Goal: Information Seeking & Learning: Learn about a topic

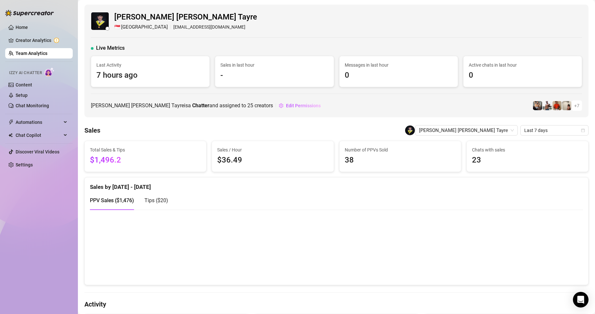
click at [47, 56] on link "Team Analytics" at bounding box center [32, 53] width 32 height 5
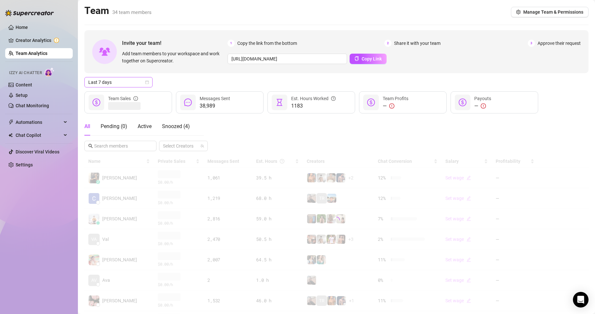
click at [127, 81] on span "Last 7 days" at bounding box center [118, 82] width 60 height 10
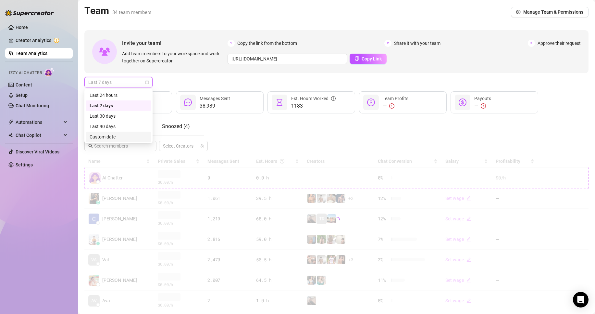
click at [112, 132] on div "Custom date" at bounding box center [119, 137] width 66 height 10
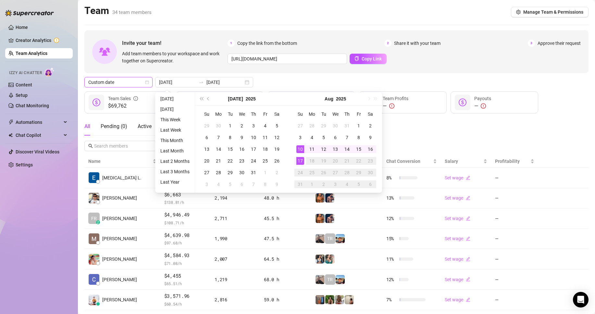
type input "[DATE]"
click at [301, 163] on div "17" at bounding box center [300, 161] width 8 height 8
click at [300, 162] on div "17" at bounding box center [300, 161] width 8 height 8
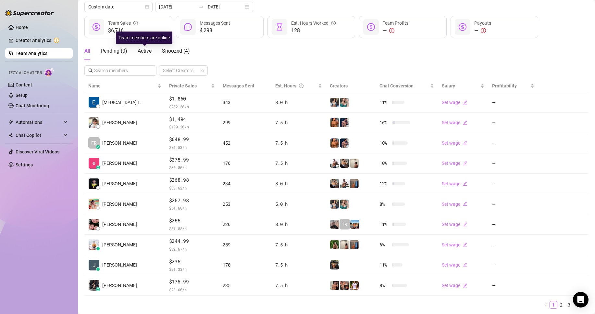
scroll to position [10, 0]
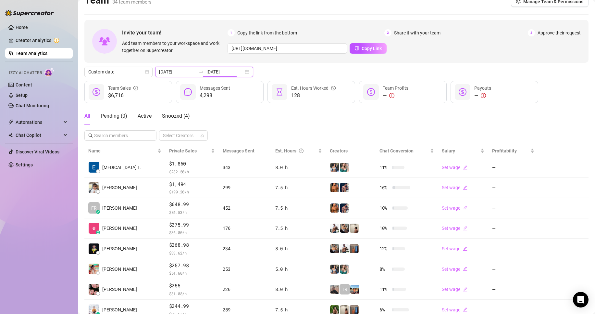
click at [209, 68] on input "[DATE]" at bounding box center [225, 71] width 37 height 7
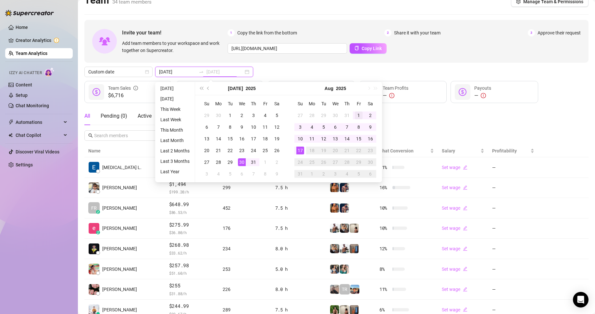
type input "2025-08-01"
drag, startPoint x: 359, startPoint y: 112, endPoint x: 322, endPoint y: 121, distance: 38.4
click at [359, 112] on div "1" at bounding box center [359, 115] width 8 height 8
click at [300, 146] on div "17" at bounding box center [300, 150] width 8 height 8
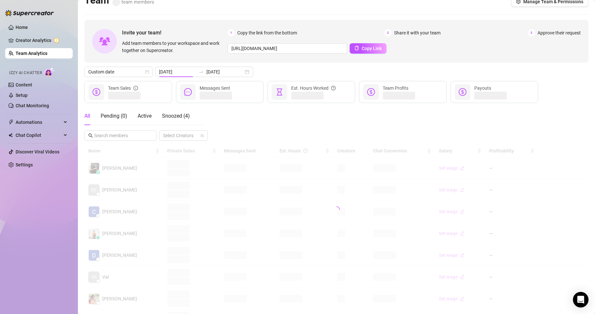
type input "2025-08-01"
type input "[DATE]"
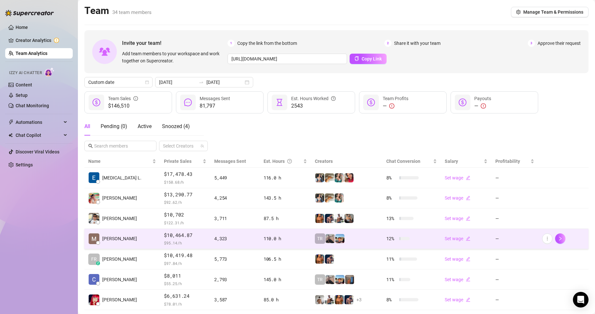
scroll to position [95, 0]
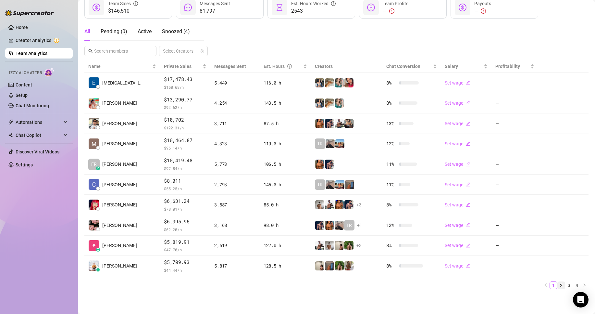
click at [558, 286] on link "2" at bounding box center [561, 285] width 7 height 7
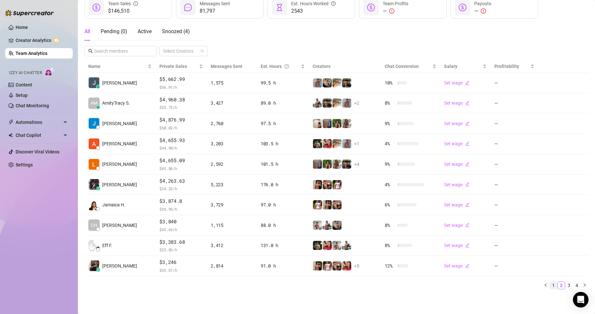
click at [550, 283] on link "1" at bounding box center [553, 285] width 7 height 7
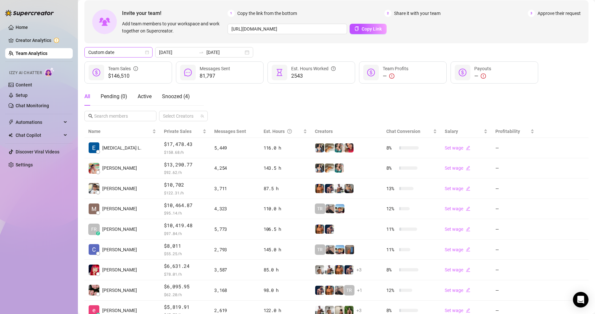
scroll to position [0, 0]
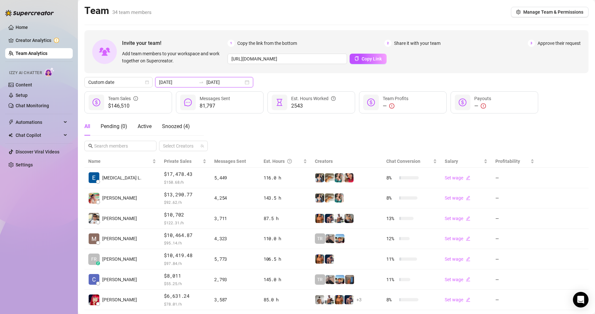
click at [182, 81] on input "2025-08-01" at bounding box center [177, 82] width 37 height 7
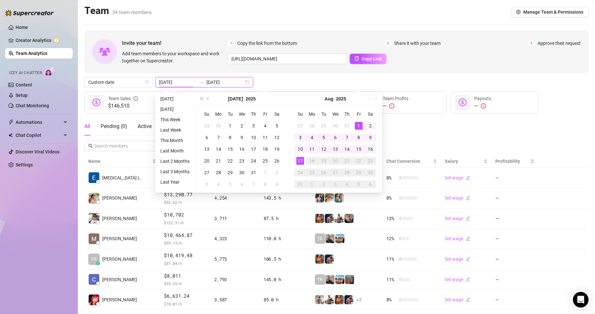
type input "[DATE]"
click at [299, 164] on div "17" at bounding box center [300, 161] width 8 height 8
click at [300, 162] on div "17" at bounding box center [300, 161] width 8 height 8
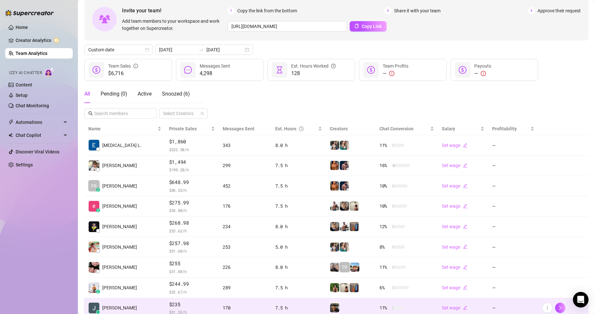
scroll to position [95, 0]
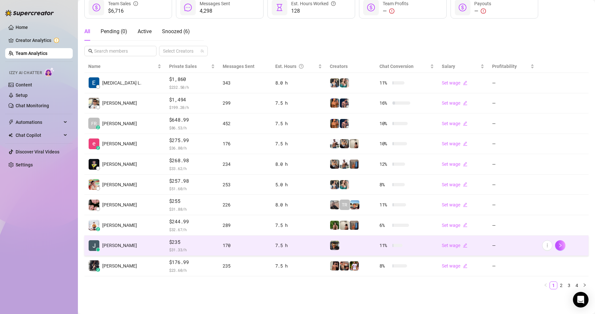
click at [165, 244] on td "$235 $ 31.33 /h" at bounding box center [192, 245] width 54 height 20
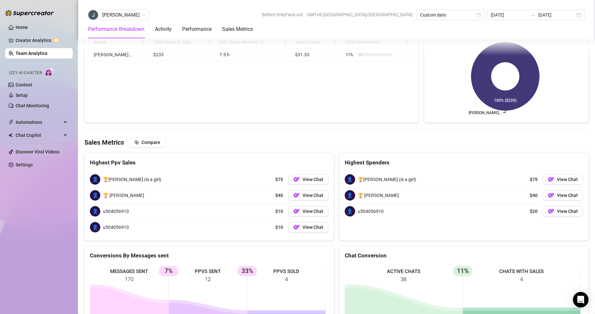
scroll to position [842, 0]
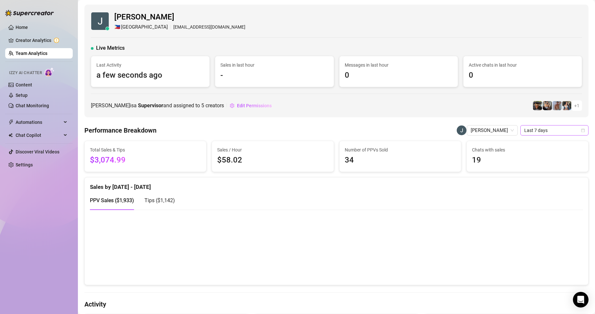
click at [525, 133] on span "Last 7 days" at bounding box center [554, 130] width 60 height 10
click at [530, 182] on div "Custom date" at bounding box center [549, 184] width 58 height 7
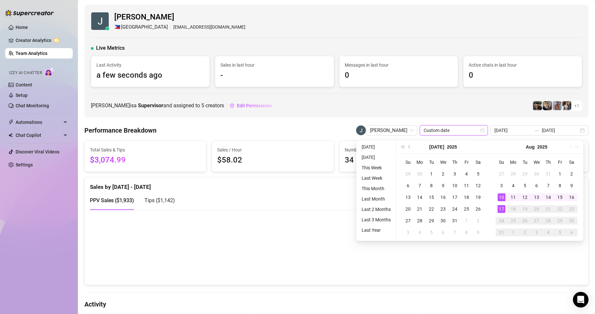
type input "[DATE]"
click at [503, 210] on div "17" at bounding box center [502, 209] width 8 height 8
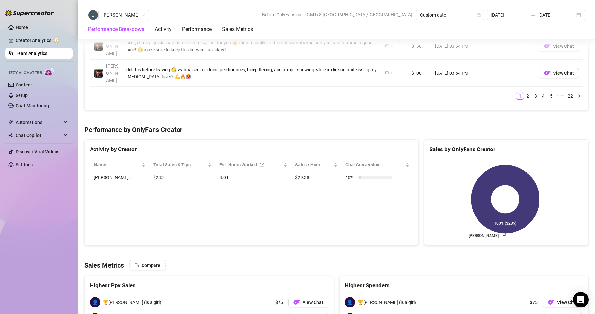
scroll to position [877, 0]
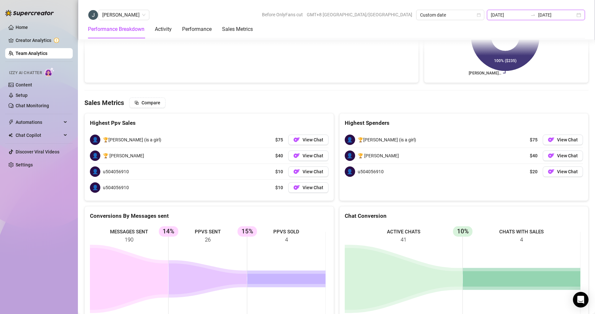
click at [518, 18] on input "[DATE]" at bounding box center [509, 14] width 37 height 7
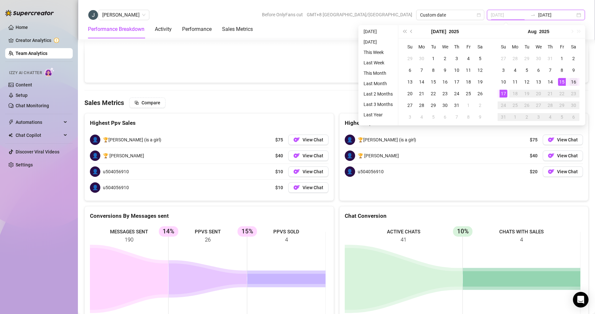
type input "[DATE]"
click at [571, 82] on div "16" at bounding box center [574, 82] width 8 height 8
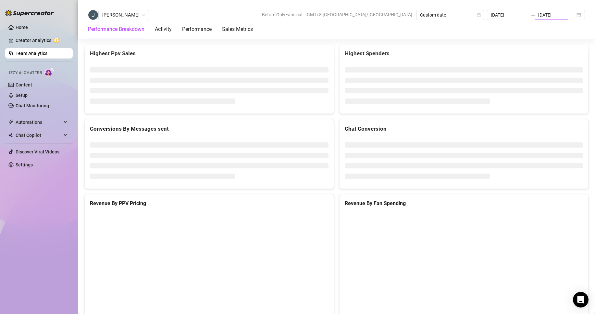
type input "[DATE]"
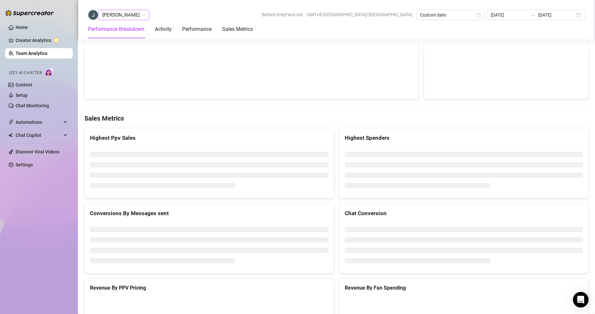
click at [115, 19] on span "[PERSON_NAME]" at bounding box center [123, 15] width 43 height 10
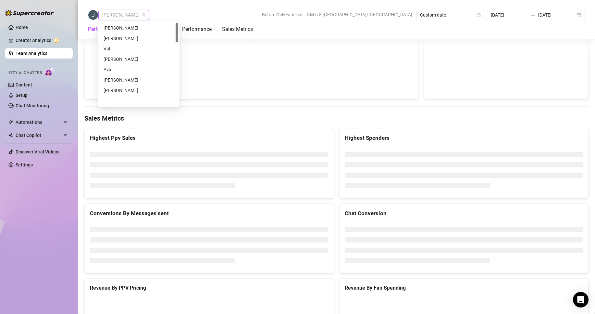
scroll to position [0, 0]
click at [122, 29] on div "[PERSON_NAME]" at bounding box center [139, 27] width 71 height 7
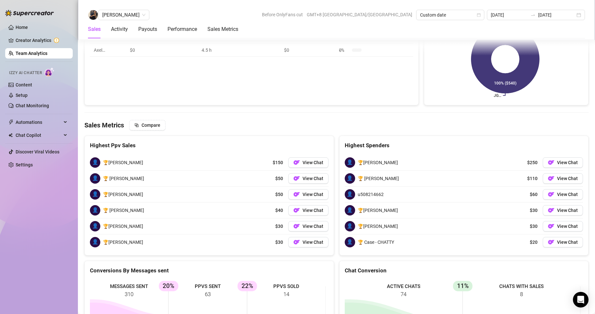
scroll to position [1054, 0]
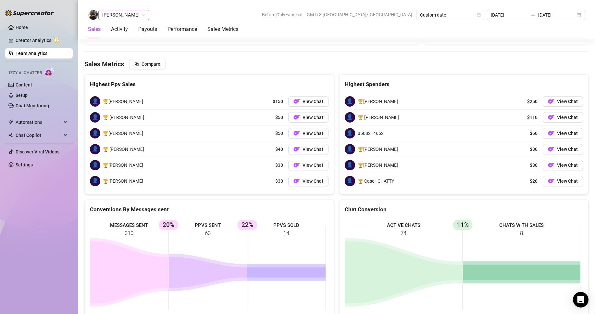
click at [125, 16] on span "[PERSON_NAME]" at bounding box center [123, 15] width 43 height 10
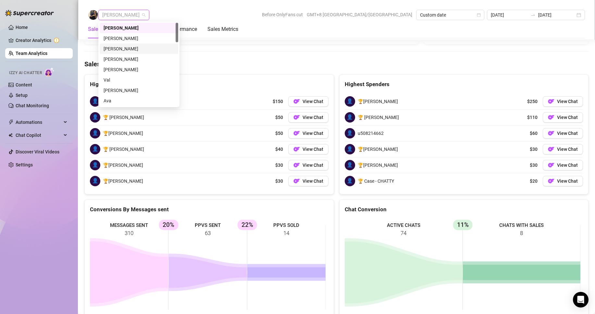
drag, startPoint x: 117, startPoint y: 37, endPoint x: 139, endPoint y: 45, distance: 23.2
click at [140, 45] on div "[PERSON_NAME] [PERSON_NAME] [PERSON_NAME] [PERSON_NAME] [PERSON_NAME] [PERSON_N…" at bounding box center [139, 75] width 79 height 104
click at [133, 45] on div "[PERSON_NAME]" at bounding box center [139, 48] width 71 height 7
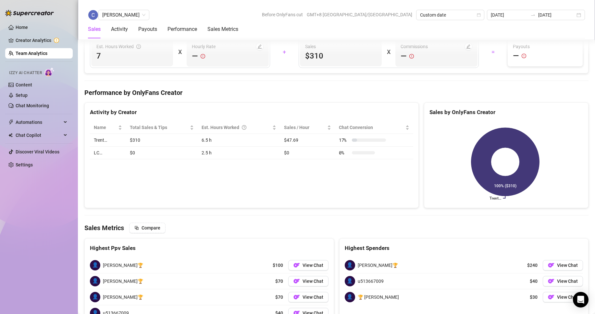
scroll to position [994, 0]
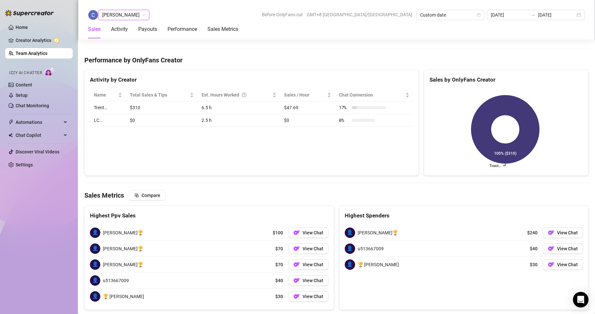
click at [142, 13] on span "[PERSON_NAME]" at bounding box center [123, 15] width 43 height 10
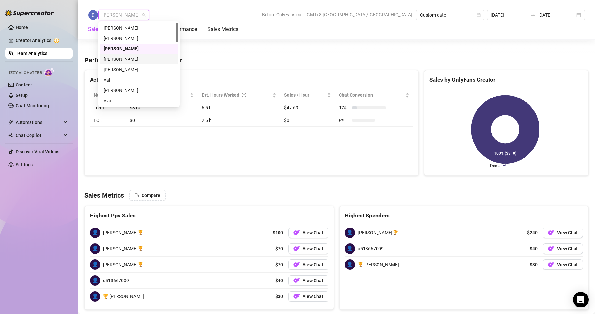
click at [119, 58] on div "[PERSON_NAME]" at bounding box center [139, 59] width 71 height 7
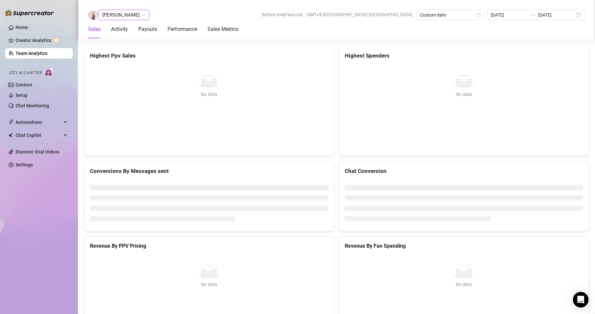
scroll to position [1058, 0]
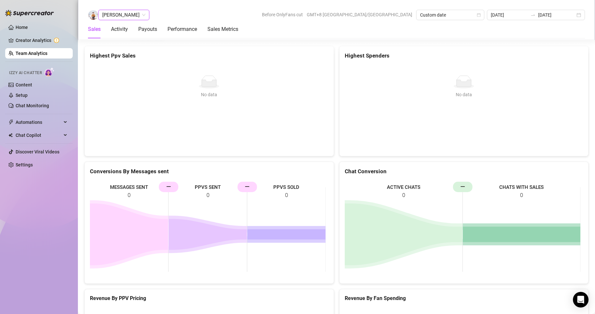
click at [121, 14] on span "[PERSON_NAME]" at bounding box center [123, 15] width 43 height 10
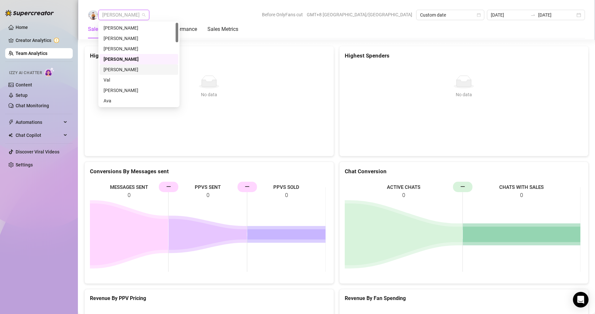
click at [120, 66] on div "[PERSON_NAME]" at bounding box center [139, 69] width 79 height 10
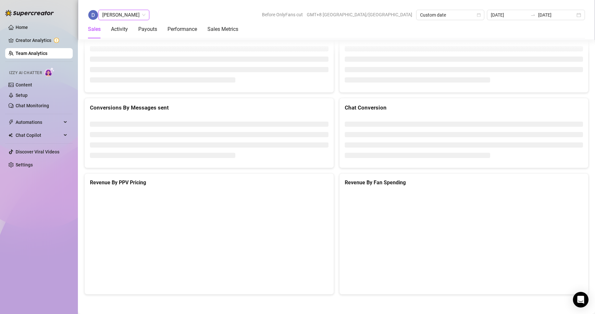
drag, startPoint x: 118, startPoint y: 11, endPoint x: 120, endPoint y: 19, distance: 8.1
click at [119, 11] on span "[PERSON_NAME]" at bounding box center [123, 15] width 43 height 10
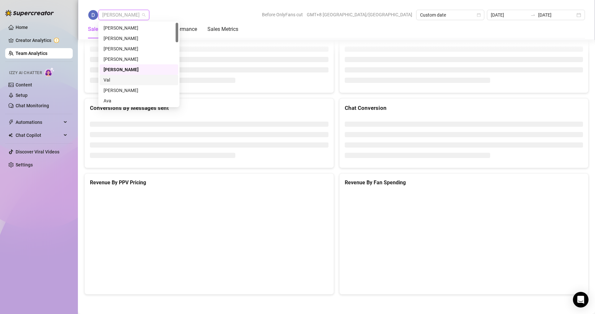
click at [107, 76] on div "Val" at bounding box center [139, 80] width 79 height 10
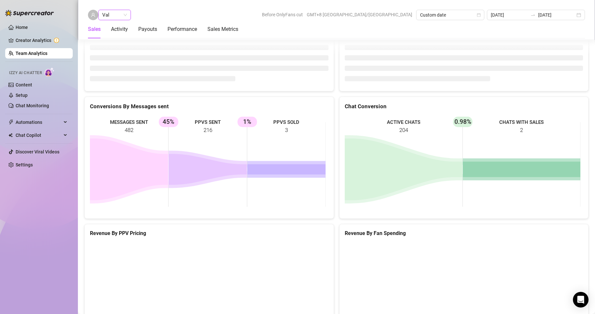
scroll to position [1107, 0]
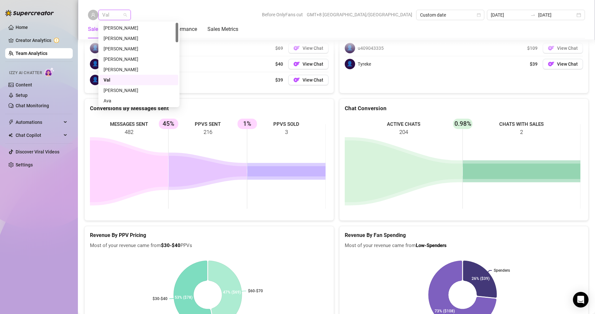
click at [117, 14] on span "Val" at bounding box center [114, 15] width 25 height 10
click at [116, 91] on div "[PERSON_NAME]" at bounding box center [139, 90] width 71 height 7
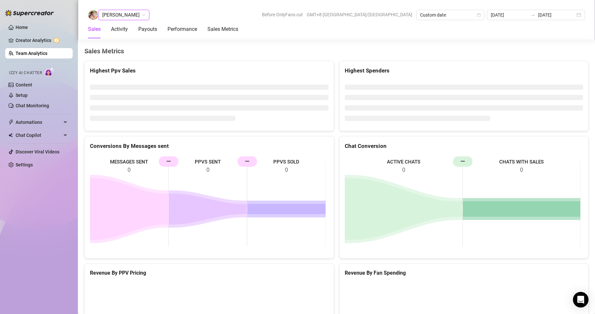
scroll to position [1073, 0]
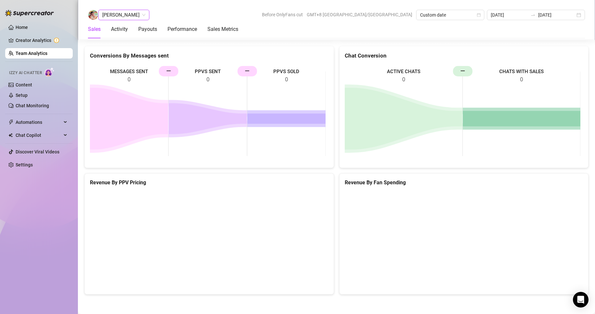
click at [122, 16] on span "[PERSON_NAME]" at bounding box center [123, 15] width 43 height 10
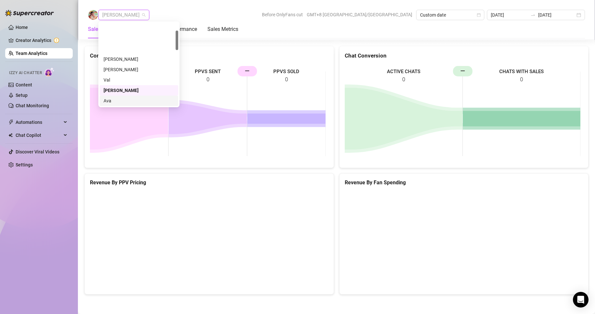
scroll to position [32, 0]
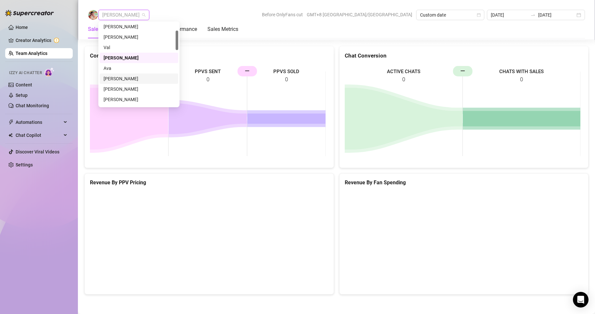
click at [119, 76] on div "[PERSON_NAME]" at bounding box center [139, 78] width 71 height 7
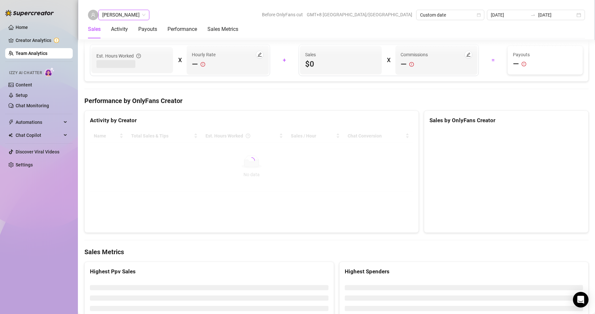
scroll to position [1006, 0]
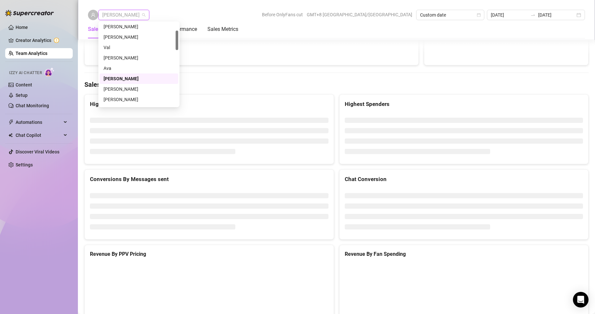
click at [111, 16] on span "[PERSON_NAME]" at bounding box center [123, 15] width 43 height 10
click at [164, 14] on div "[PERSON_NAME] Before OnlyFans cut GMT+8 [GEOGRAPHIC_DATA]/[GEOGRAPHIC_DATA] Cus…" at bounding box center [336, 15] width 497 height 10
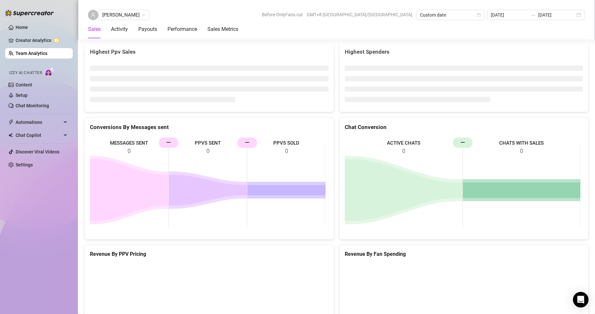
scroll to position [1035, 0]
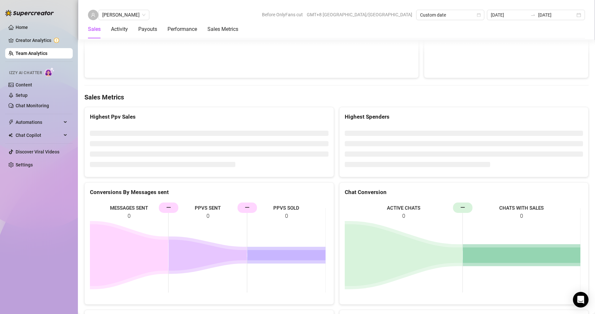
click at [130, 9] on div "[PERSON_NAME] Before OnlyFans cut GMT+8 [GEOGRAPHIC_DATA]/[GEOGRAPHIC_DATA] Cus…" at bounding box center [336, 20] width 517 height 40
click at [130, 14] on span "[PERSON_NAME]" at bounding box center [123, 15] width 43 height 10
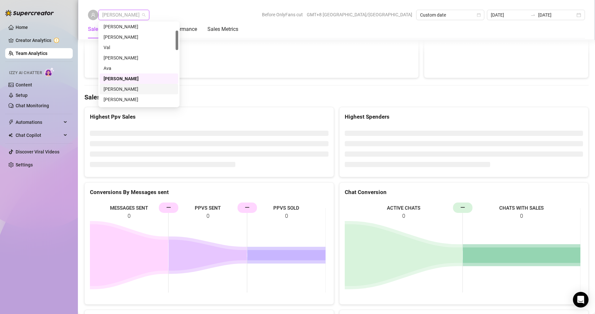
click at [115, 88] on div "[PERSON_NAME]" at bounding box center [139, 88] width 71 height 7
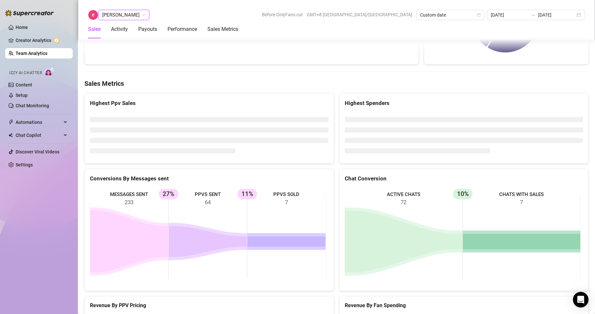
scroll to position [1043, 0]
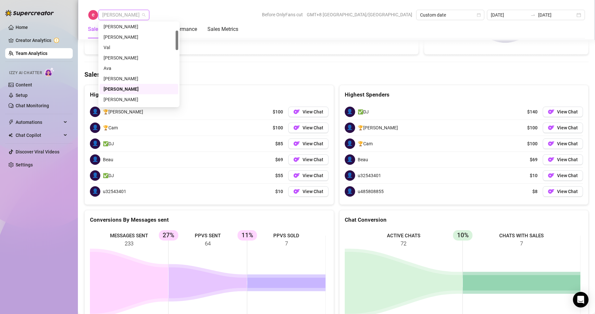
click at [120, 13] on span "[PERSON_NAME]" at bounding box center [123, 15] width 43 height 10
click at [116, 67] on div "[PERSON_NAME]" at bounding box center [139, 66] width 71 height 7
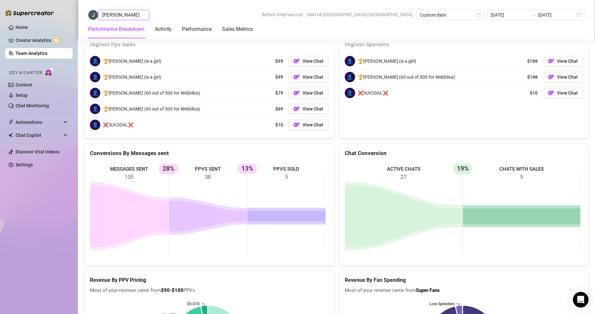
scroll to position [945, 0]
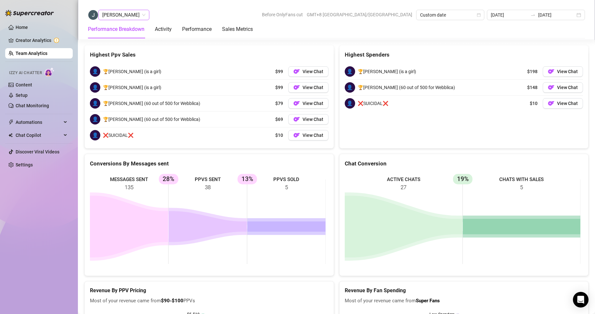
click at [123, 20] on div "[PERSON_NAME]" at bounding box center [123, 15] width 51 height 10
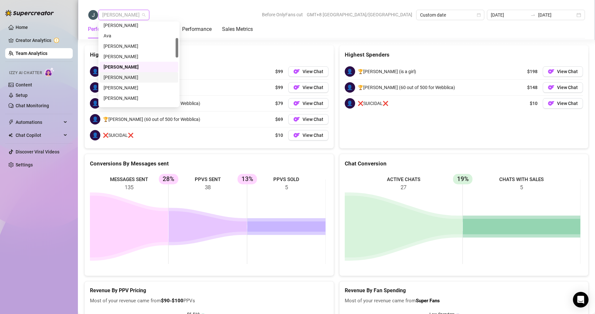
click at [124, 77] on div "[PERSON_NAME]" at bounding box center [139, 77] width 71 height 7
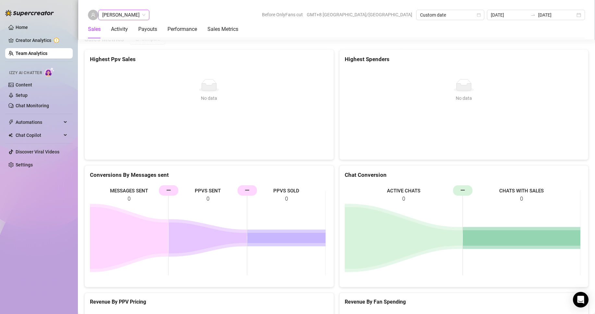
scroll to position [1013, 0]
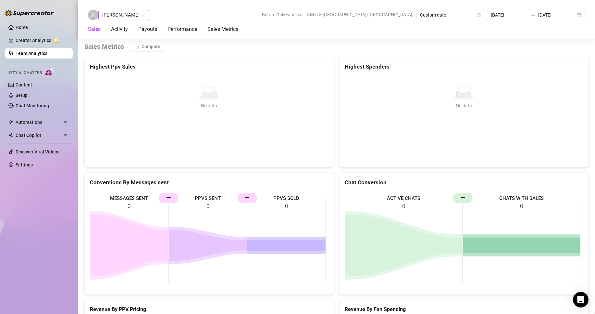
click at [126, 14] on span "[PERSON_NAME]" at bounding box center [123, 15] width 43 height 10
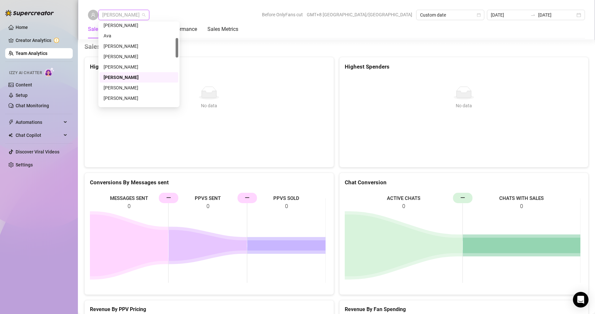
scroll to position [97, 0]
click at [115, 76] on div "[PERSON_NAME]" at bounding box center [139, 75] width 71 height 7
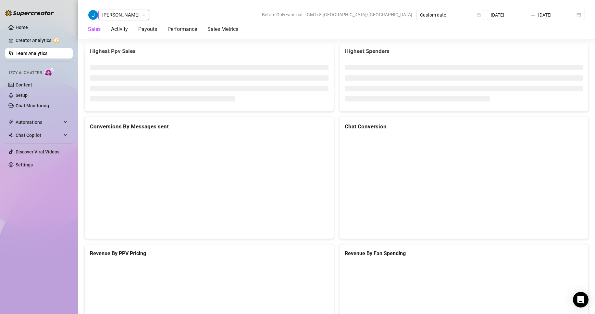
scroll to position [1037, 0]
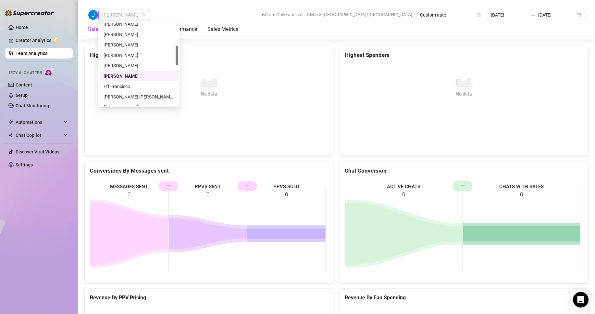
click at [115, 16] on span "[PERSON_NAME]" at bounding box center [123, 15] width 43 height 10
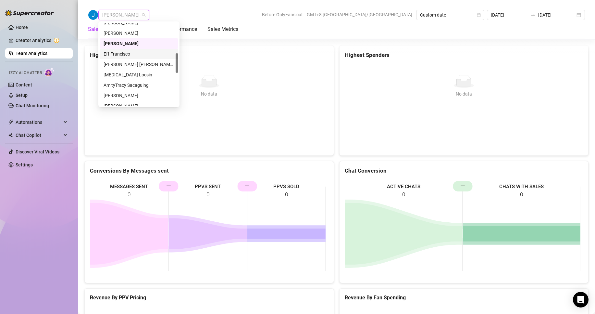
click at [119, 53] on div "Eff Francisco" at bounding box center [139, 53] width 71 height 7
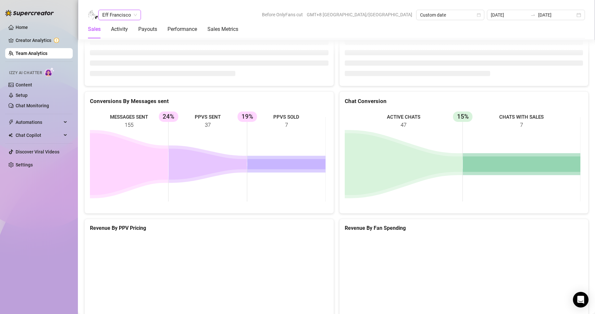
scroll to position [866, 0]
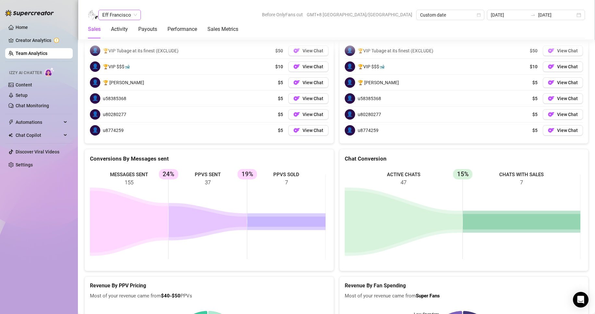
click at [131, 13] on span "Eff Francisco" at bounding box center [119, 15] width 35 height 10
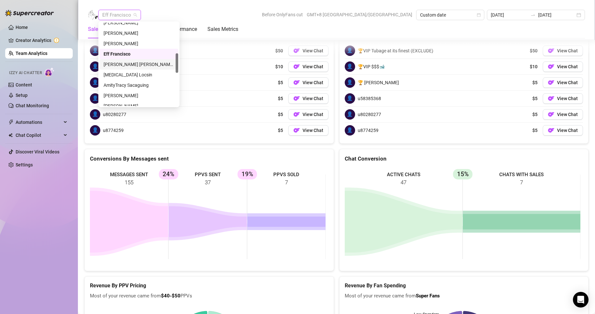
click at [130, 65] on div "[PERSON_NAME] [PERSON_NAME] Tarcena" at bounding box center [139, 64] width 71 height 7
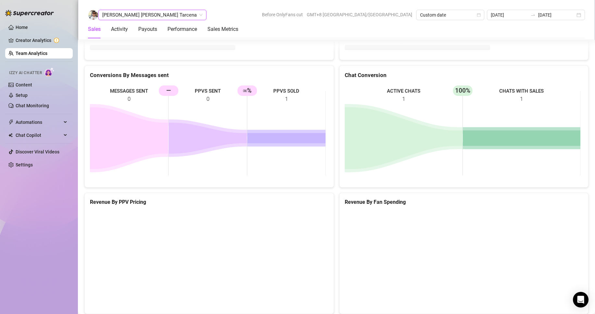
scroll to position [998, 0]
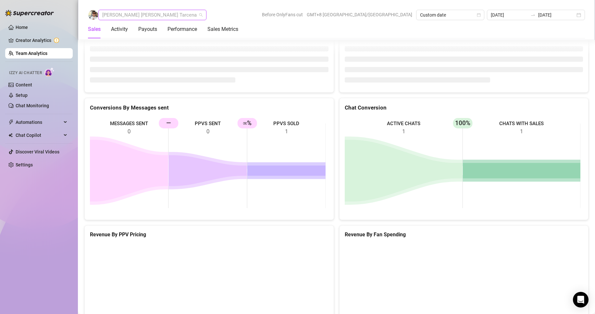
click at [136, 16] on span "[PERSON_NAME] [PERSON_NAME] Tarcena" at bounding box center [152, 15] width 100 height 10
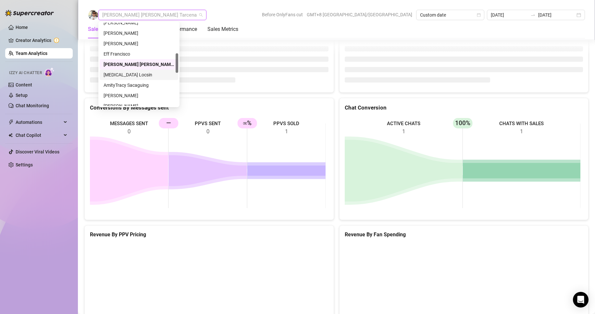
click at [122, 73] on div "[MEDICAL_DATA] Locsin" at bounding box center [139, 74] width 71 height 7
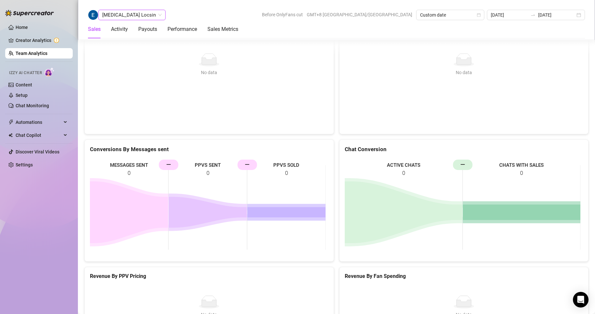
scroll to position [1091, 0]
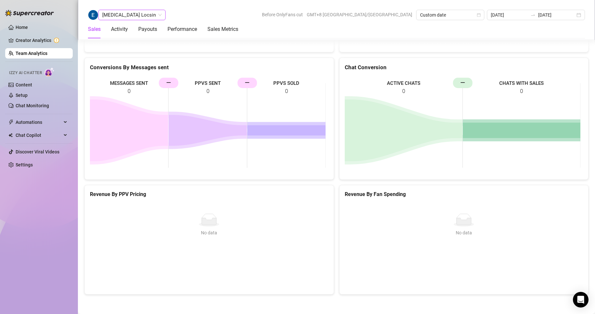
click at [129, 17] on span "[MEDICAL_DATA] Locsin" at bounding box center [131, 15] width 59 height 10
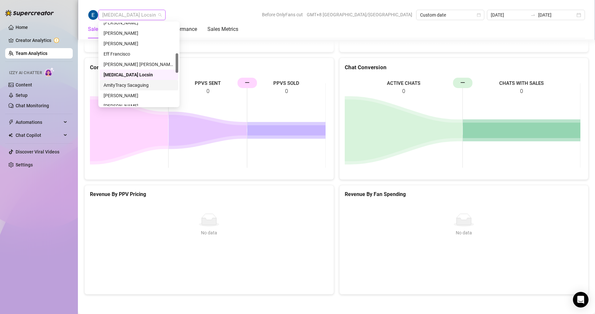
click at [127, 84] on div "AmityTracy Sacaguing" at bounding box center [139, 85] width 71 height 7
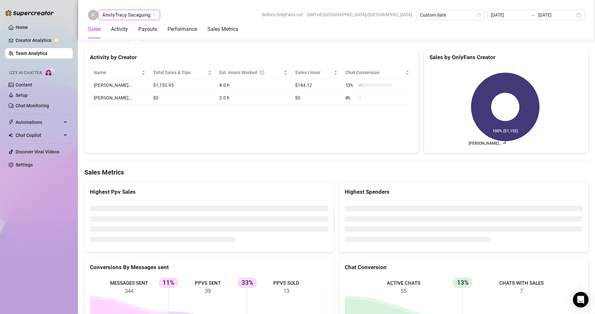
scroll to position [994, 0]
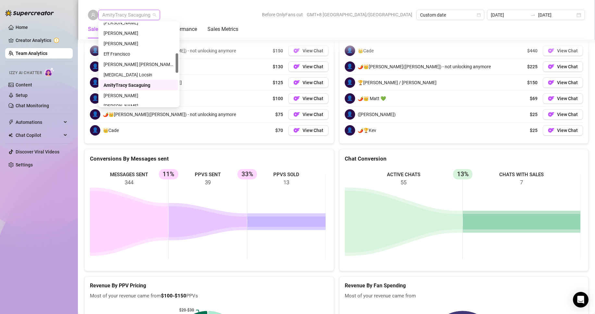
click at [120, 13] on span "AmityTracy Sacaguing" at bounding box center [129, 15] width 54 height 10
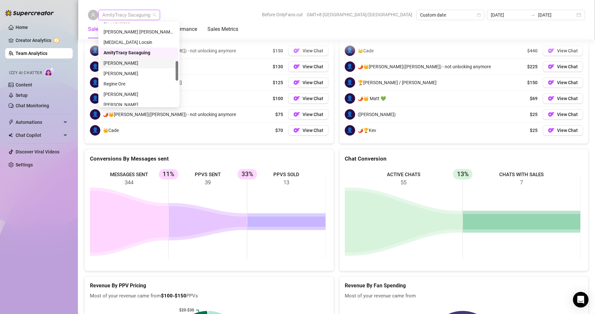
click at [129, 63] on div "[PERSON_NAME]" at bounding box center [139, 62] width 71 height 7
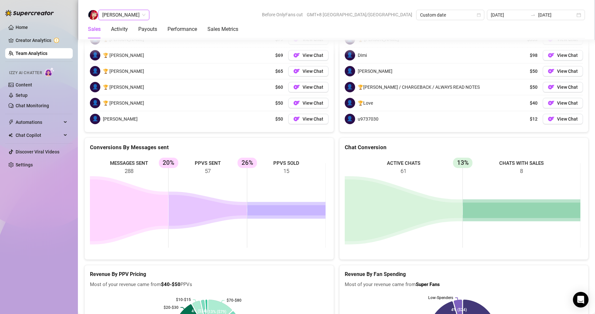
scroll to position [866, 0]
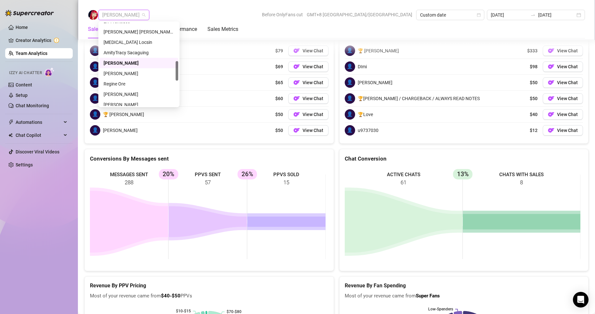
click at [115, 18] on span "[PERSON_NAME]" at bounding box center [123, 15] width 43 height 10
click at [118, 85] on div "Regine Ore" at bounding box center [139, 83] width 71 height 7
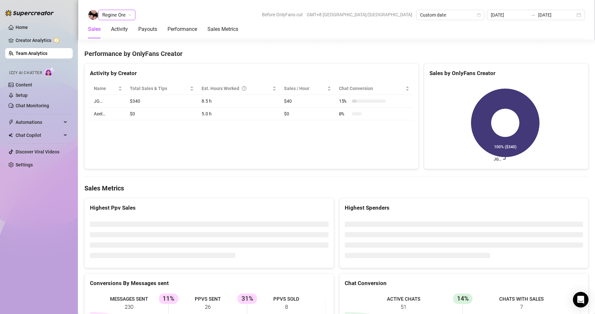
scroll to position [994, 0]
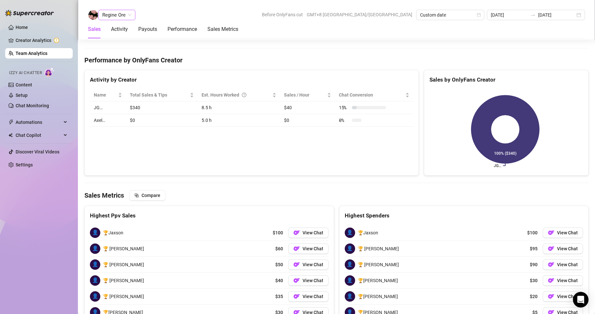
click at [118, 18] on span "Regine Ore" at bounding box center [116, 15] width 29 height 10
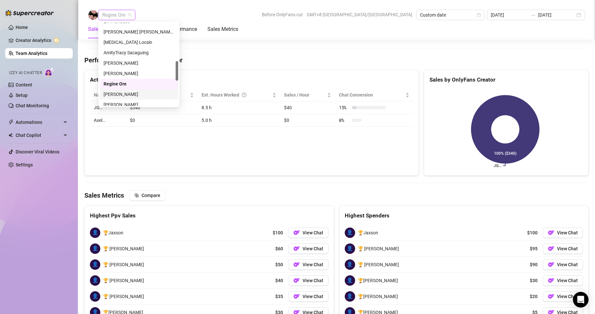
click at [127, 93] on div "[PERSON_NAME]" at bounding box center [139, 94] width 71 height 7
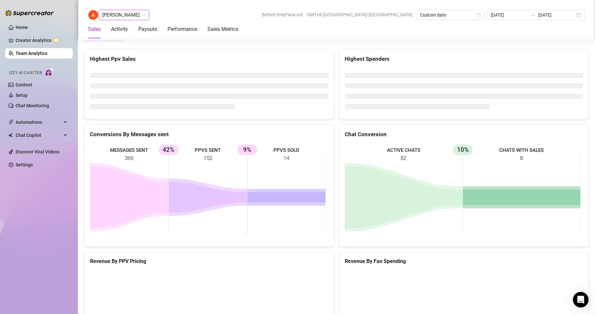
scroll to position [866, 0]
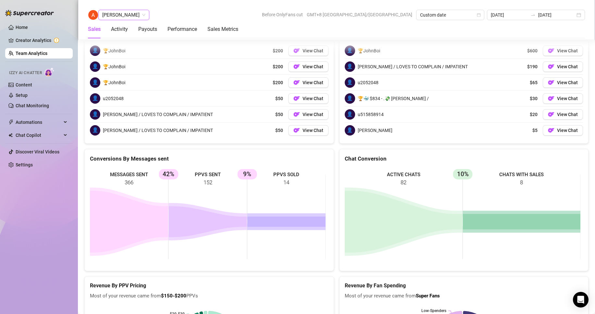
click at [116, 15] on span "[PERSON_NAME]" at bounding box center [123, 15] width 43 height 10
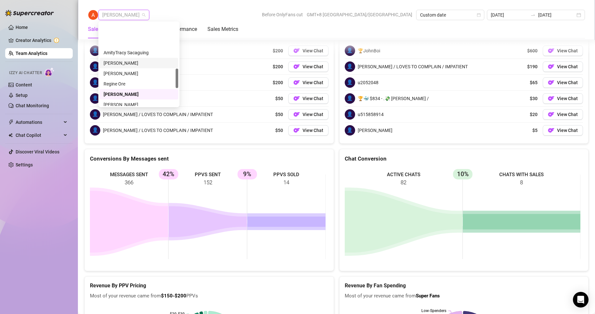
scroll to position [195, 0]
click at [125, 70] on div "[PERSON_NAME]" at bounding box center [139, 72] width 71 height 7
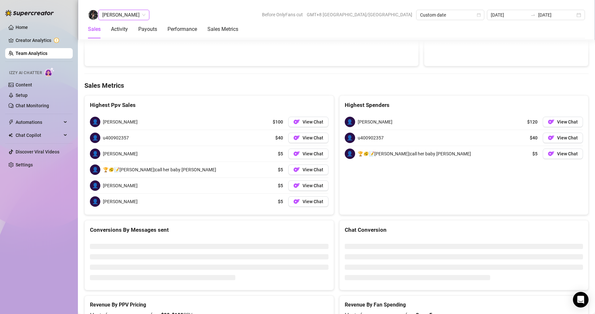
scroll to position [1032, 0]
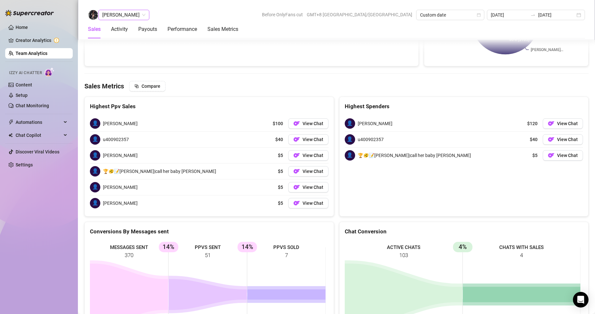
drag, startPoint x: 112, startPoint y: 13, endPoint x: 120, endPoint y: 18, distance: 9.9
click at [112, 13] on span "[PERSON_NAME]" at bounding box center [123, 15] width 43 height 10
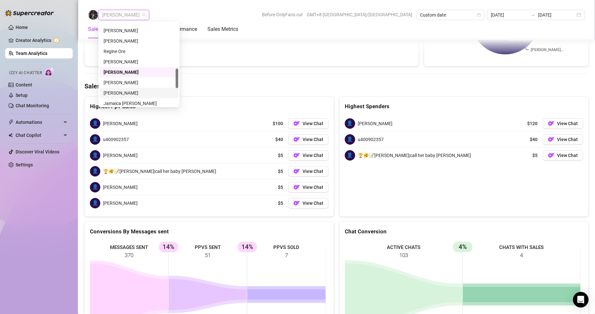
click at [120, 89] on div "[PERSON_NAME]" at bounding box center [139, 92] width 71 height 7
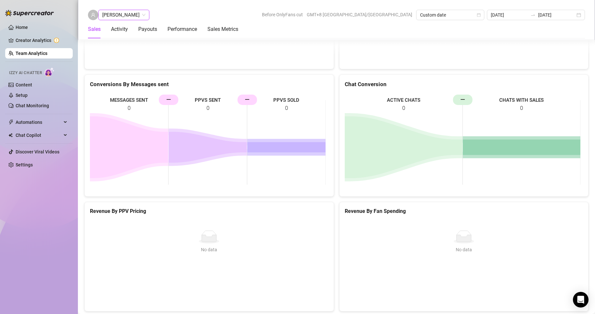
scroll to position [951, 0]
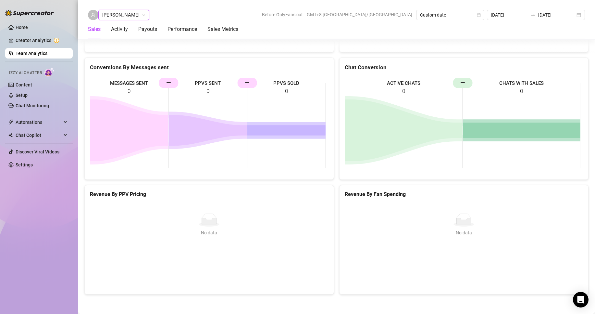
click at [137, 11] on span "[PERSON_NAME]" at bounding box center [123, 15] width 43 height 10
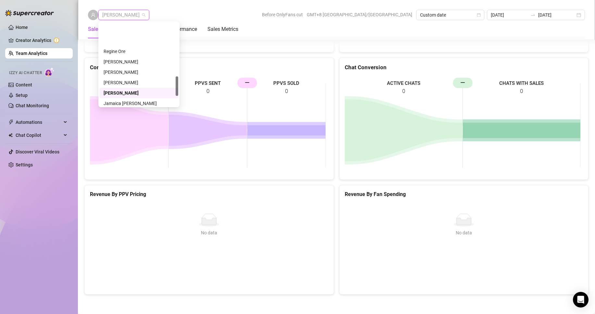
scroll to position [227, 0]
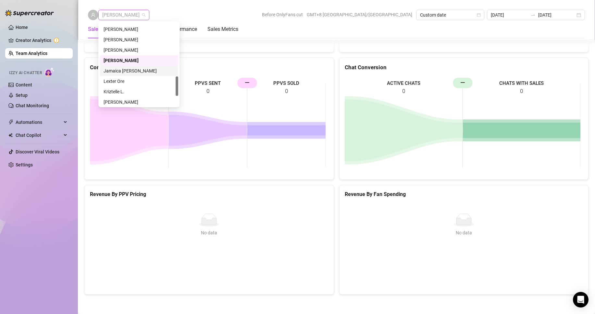
click at [128, 71] on div "Jamaica [PERSON_NAME]" at bounding box center [139, 70] width 71 height 7
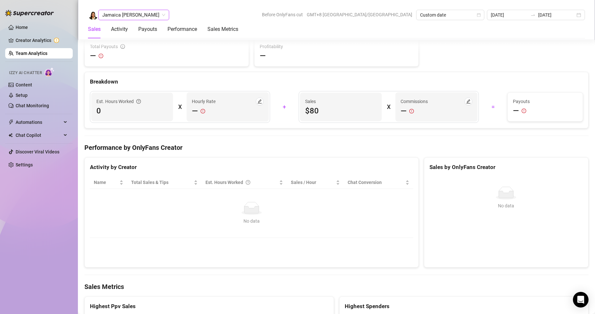
scroll to position [1009, 0]
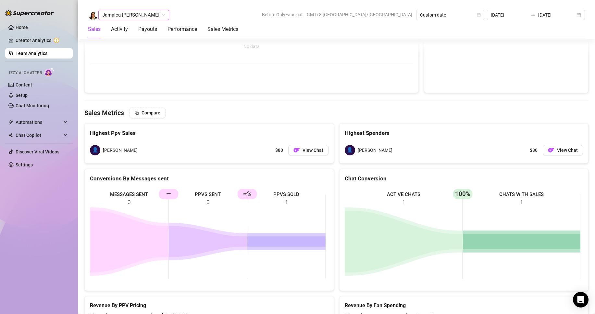
click at [130, 16] on span "Jamaica [PERSON_NAME]" at bounding box center [133, 15] width 63 height 10
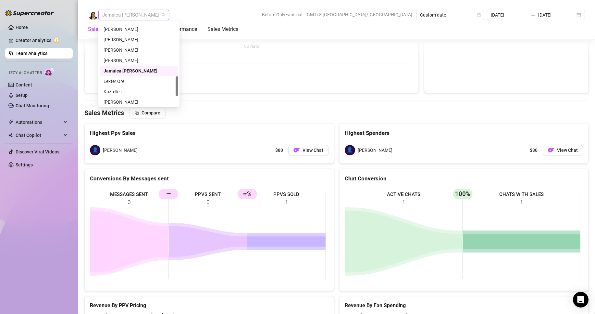
scroll to position [260, 0]
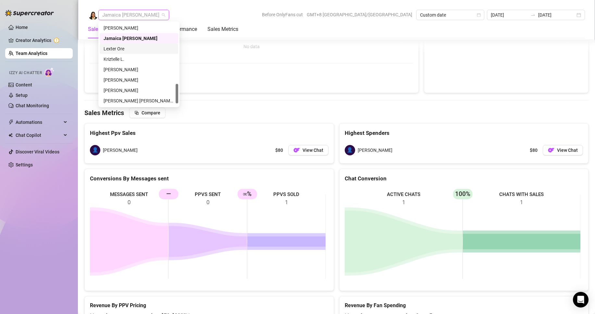
click at [116, 47] on div "Lexter Ore" at bounding box center [139, 48] width 71 height 7
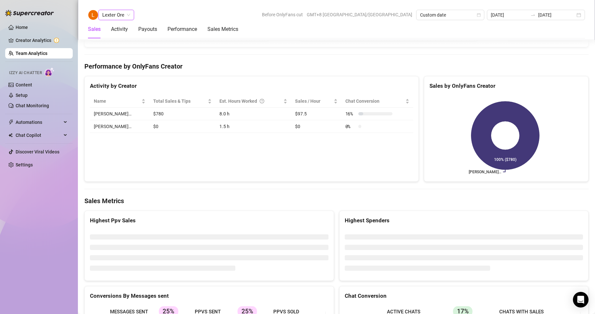
scroll to position [998, 0]
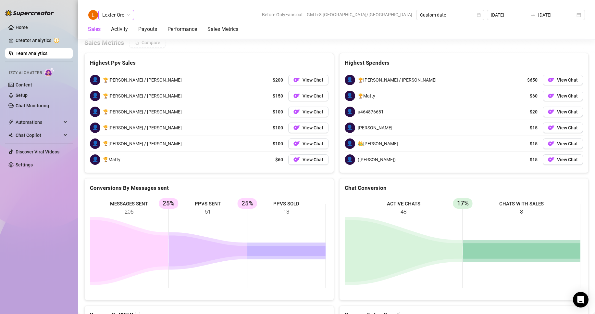
click at [119, 18] on span "Lexter Ore" at bounding box center [116, 15] width 28 height 10
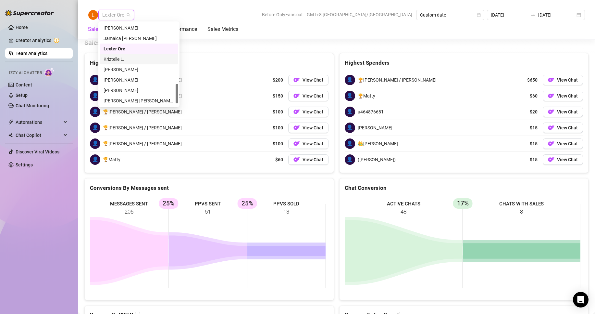
click at [117, 58] on div "Kriztelle L." at bounding box center [139, 59] width 71 height 7
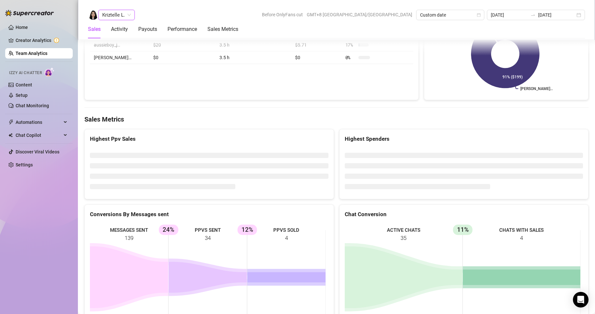
scroll to position [998, 0]
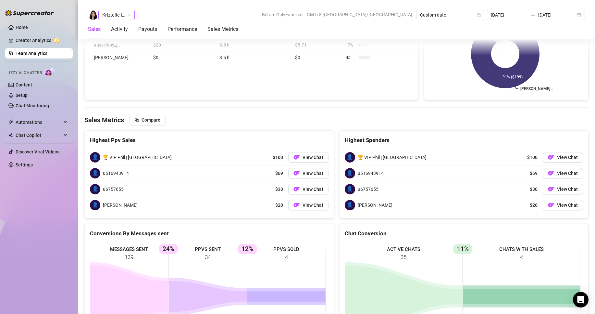
click at [114, 15] on span "Kriztelle L." at bounding box center [116, 15] width 29 height 10
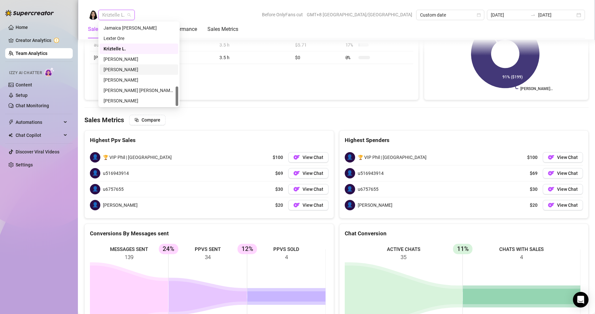
scroll to position [238, 0]
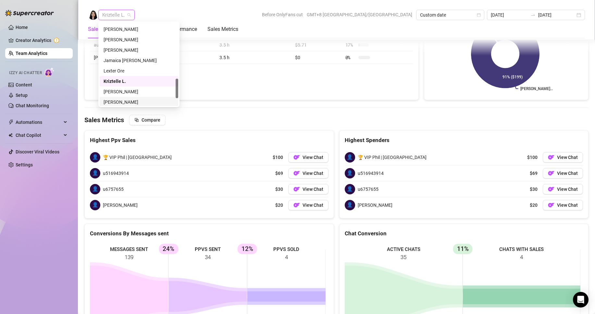
click at [121, 100] on div "[PERSON_NAME]" at bounding box center [139, 101] width 71 height 7
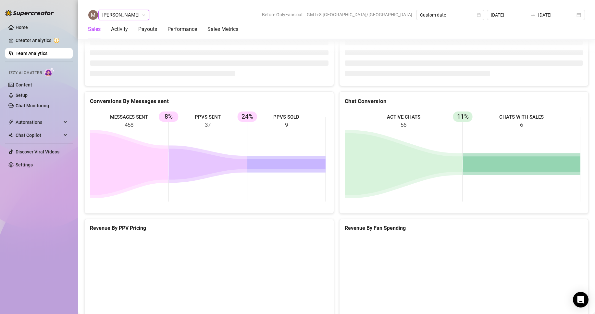
scroll to position [866, 0]
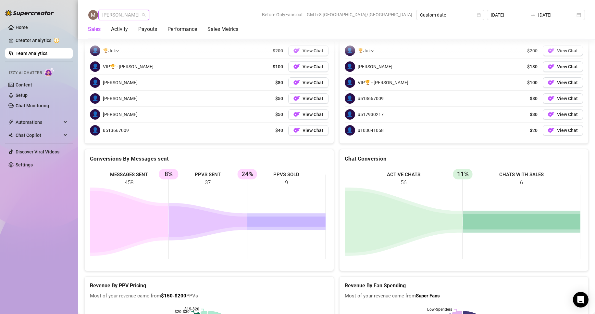
click at [128, 16] on span "[PERSON_NAME]" at bounding box center [123, 15] width 43 height 10
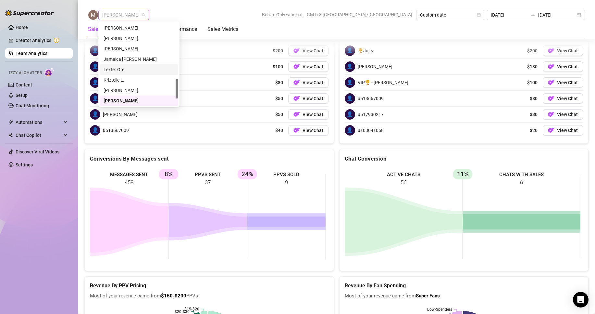
scroll to position [270, 0]
click at [110, 77] on div "[PERSON_NAME]" at bounding box center [139, 79] width 71 height 7
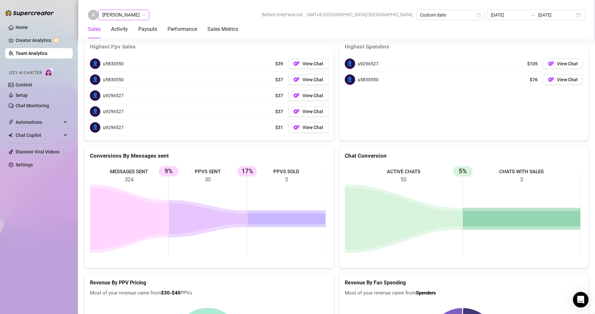
scroll to position [836, 0]
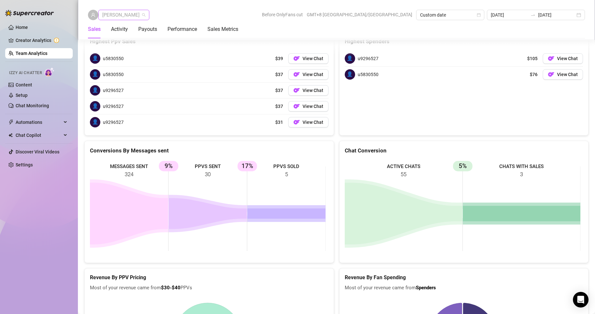
click at [105, 13] on span "[PERSON_NAME]" at bounding box center [123, 15] width 43 height 10
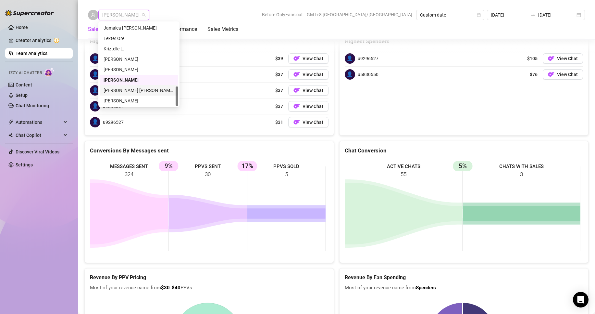
click at [121, 87] on div "[PERSON_NAME] [PERSON_NAME] Tayre" at bounding box center [139, 90] width 71 height 7
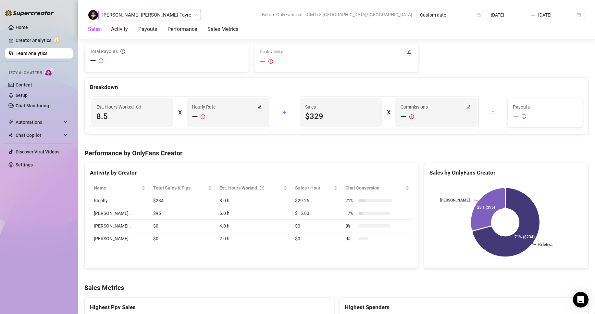
scroll to position [1043, 0]
